Goal: Use online tool/utility: Use online tool/utility

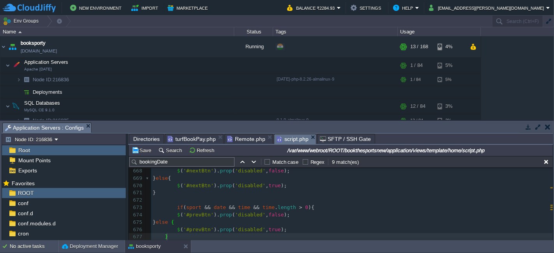
scroll to position [4906, 0]
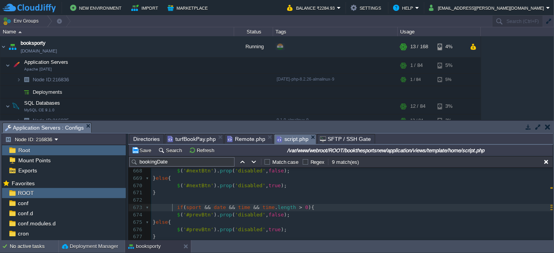
click at [173, 204] on div "x var dataString = 'turfId=' + escape ( turfId ) + '&turfBookingSportId=' + esc…" at bounding box center [351, 186] width 401 height 330
click at [151, 148] on button "Save" at bounding box center [143, 150] width 22 height 7
click at [282, 216] on pre "$ ( '#prevBtn' ). prop ( 'disabled' , false );" at bounding box center [351, 214] width 401 height 7
click at [469, 217] on pre "$ ( '#prevBtn' ). prop ( 'disabled' , false );" at bounding box center [351, 214] width 401 height 7
click at [281, 217] on div at bounding box center [281, 214] width 0 height 7
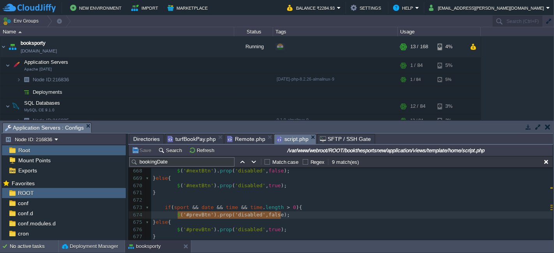
type textarea "$('#prevBtn').prop('disabled', false);"
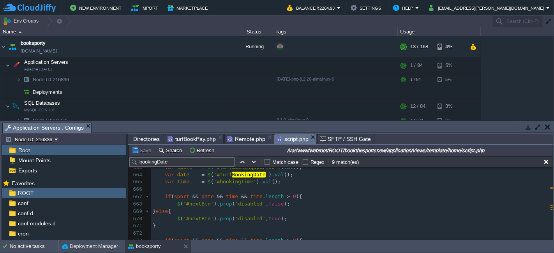
scroll to position [4863, 0]
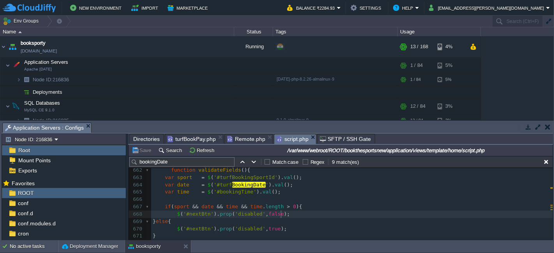
click at [283, 212] on pre "$ ( '#nextBtn' ). prop ( 'disabled' , false );" at bounding box center [351, 214] width 401 height 7
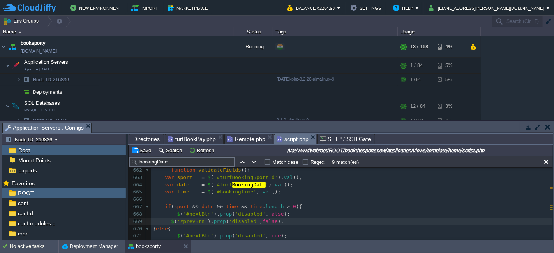
scroll to position [4906, 0]
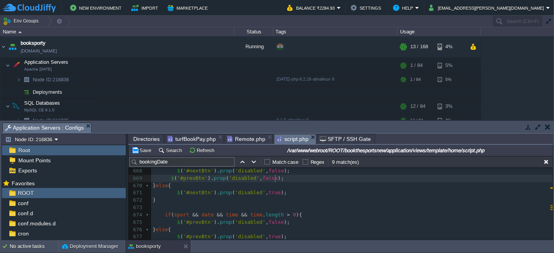
click at [278, 234] on div "x var dataString = 'turfId=' + escape ( turfId ) + '&turfBookingSportId=' + esc…" at bounding box center [351, 190] width 401 height 338
type textarea "$('#prevBtn').prop('disabled', true);"
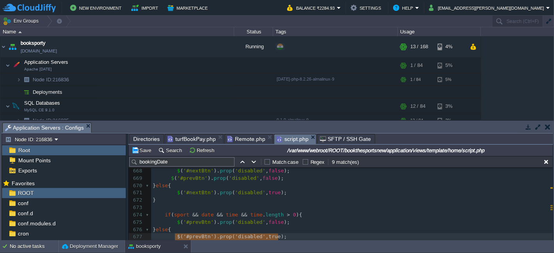
click at [285, 192] on pre "$ ( '#nextBtn' ). prop ( 'disabled' , true );" at bounding box center [351, 192] width 401 height 7
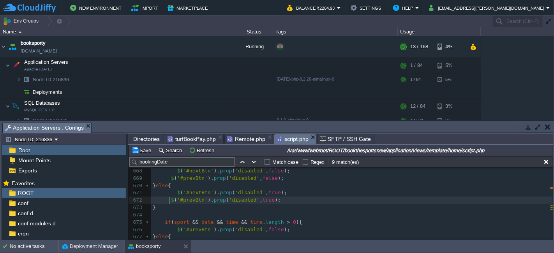
click at [170, 201] on div "x var dataString = 'turfId=' + escape ( turfId ) + '&turfBookingSportId=' + esc…" at bounding box center [351, 193] width 401 height 345
click at [167, 178] on div "x var dataString = 'turfId=' + escape ( turfId ) + '&turfBookingSportId=' + esc…" at bounding box center [351, 193] width 401 height 345
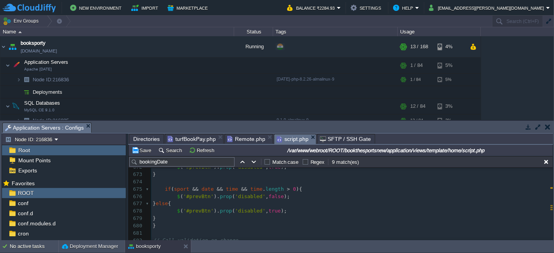
scroll to position [4949, 0]
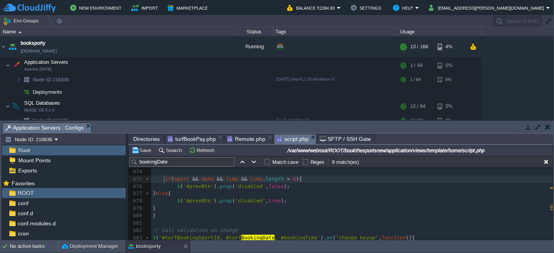
click at [164, 176] on pre "if ( sport && date && time && time . length > 0 ){" at bounding box center [351, 179] width 401 height 7
type textarea "if(sport && date && time && time.length > 0){ $('#prevBtn').prop('disabled', fa…"
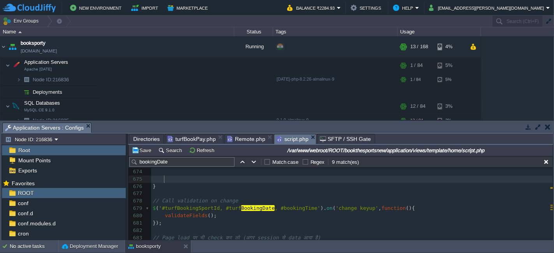
scroll to position [4947, 0]
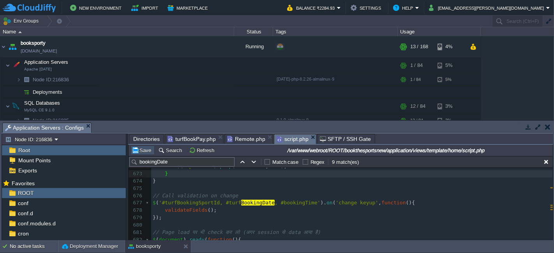
click at [148, 148] on button "Save" at bounding box center [143, 150] width 22 height 7
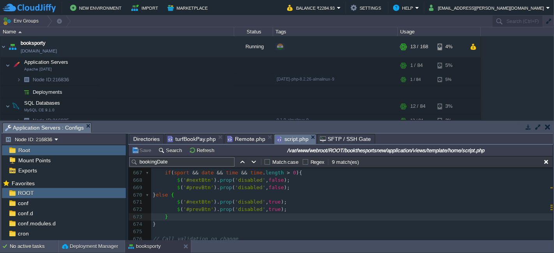
scroll to position [4896, 0]
click at [173, 186] on span at bounding box center [174, 187] width 6 height 7
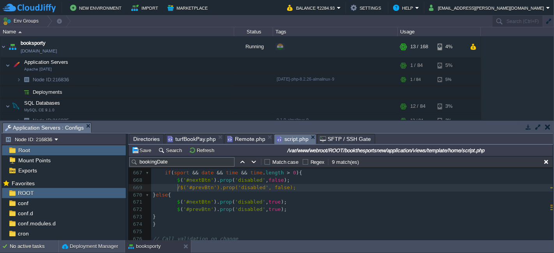
scroll to position [2, 5]
type textarea "//"
click at [173, 209] on span at bounding box center [174, 209] width 6 height 7
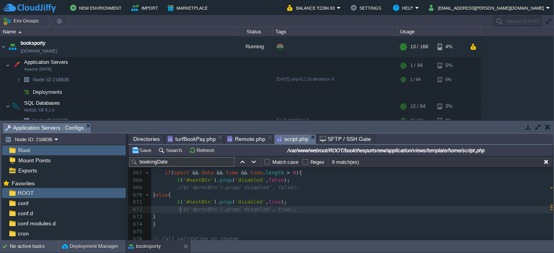
type textarea "//"
click at [142, 145] on div "Save Search Refresh /var/www/webroot/ROOT/bookthesportsnew/application/views/te…" at bounding box center [340, 150] width 424 height 11
click at [138, 148] on button "Save" at bounding box center [143, 150] width 22 height 7
